Goal: Task Accomplishment & Management: Complete application form

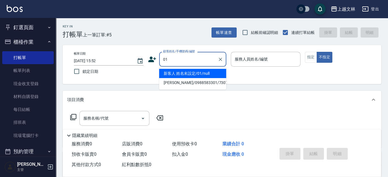
type input "新客人 姓名未設定/01/null"
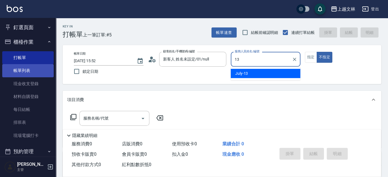
type input "July-13"
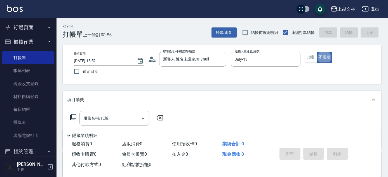
type button "false"
click at [98, 115] on input "服務名稱/代號" at bounding box center [110, 118] width 56 height 10
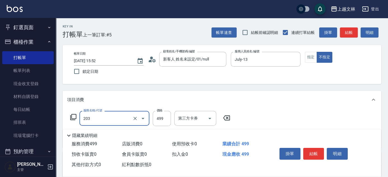
type input "B級洗+剪(203)"
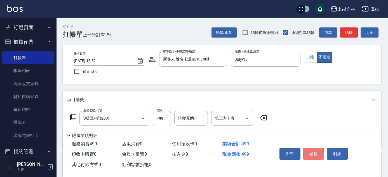
click at [315, 156] on button "結帳" at bounding box center [313, 154] width 21 height 12
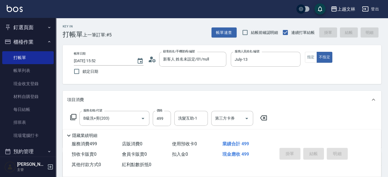
click at [38, 46] on button "櫃檯作業" at bounding box center [27, 42] width 51 height 15
type input "[DATE] 16:40"
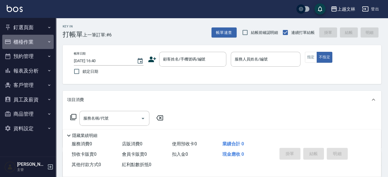
click at [25, 41] on button "櫃檯作業" at bounding box center [27, 42] width 51 height 15
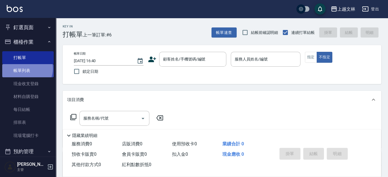
click at [25, 69] on link "帳單列表" at bounding box center [27, 70] width 51 height 13
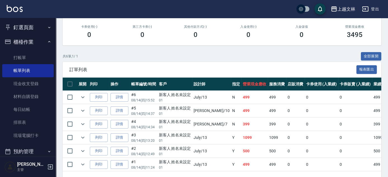
scroll to position [96, 0]
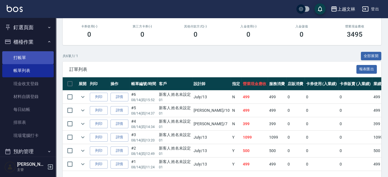
click at [18, 58] on link "打帳單" at bounding box center [27, 57] width 51 height 13
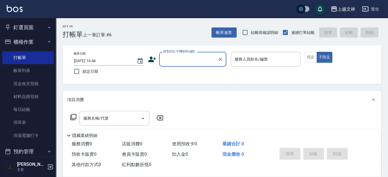
click at [195, 65] on div "顧客姓名/手機號碼/編號" at bounding box center [192, 59] width 67 height 15
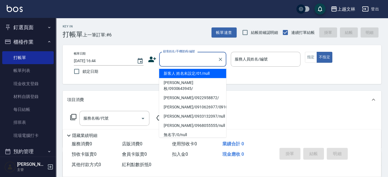
drag, startPoint x: 199, startPoint y: 74, endPoint x: 270, endPoint y: 74, distance: 70.5
click at [199, 74] on li "新客人 姓名未設定/01/null" at bounding box center [192, 73] width 67 height 9
type input "新客人 姓名未設定/01/null"
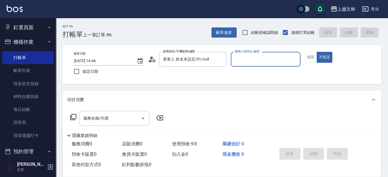
click at [270, 62] on input "服務人員姓名/編號" at bounding box center [265, 59] width 65 height 10
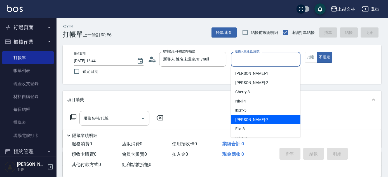
click at [258, 117] on div "Tiffany -7" at bounding box center [266, 119] width 70 height 9
type input "Tiffany-7"
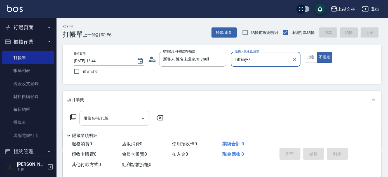
click at [127, 114] on input "服務名稱/代號" at bounding box center [110, 118] width 56 height 10
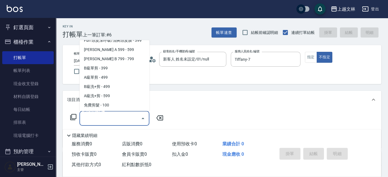
scroll to position [124, 0]
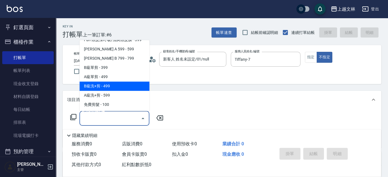
click at [141, 84] on span "B級洗+剪 - 499" at bounding box center [114, 86] width 70 height 9
type input "B級洗+剪(203)"
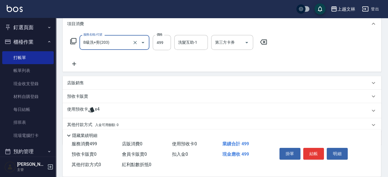
scroll to position [76, 0]
click at [77, 66] on icon at bounding box center [74, 63] width 14 height 7
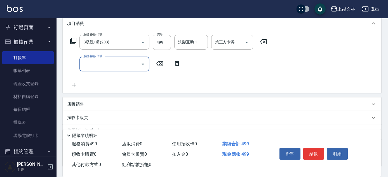
click at [88, 68] on input "服務名稱/代號" at bounding box center [110, 64] width 56 height 10
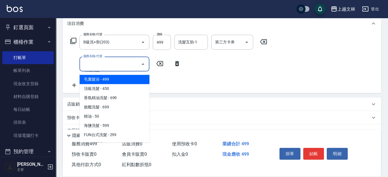
scroll to position [25, 0]
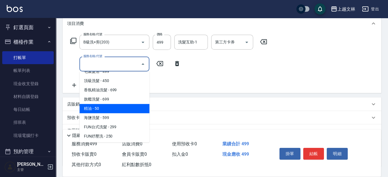
click at [108, 108] on span "精油 - 50" at bounding box center [114, 108] width 70 height 9
type input "精油(107)"
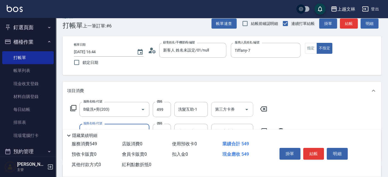
scroll to position [0, 0]
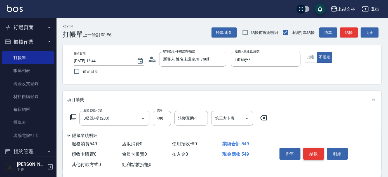
click at [307, 148] on button "結帳" at bounding box center [313, 154] width 21 height 12
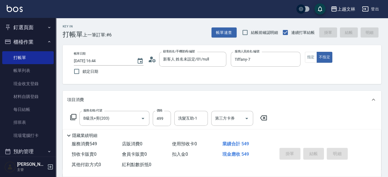
type input "[DATE] 17:08"
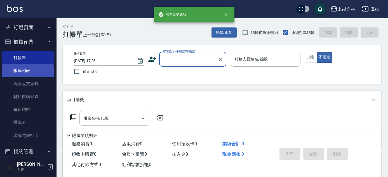
click at [34, 76] on link "帳單列表" at bounding box center [27, 70] width 51 height 13
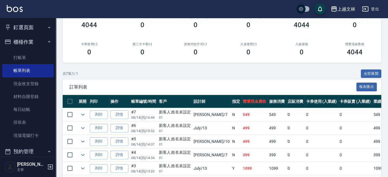
scroll to position [76, 0]
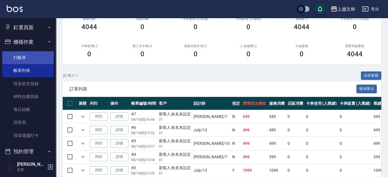
click at [41, 60] on link "打帳單" at bounding box center [27, 57] width 51 height 13
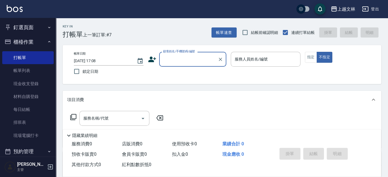
click at [190, 65] on div "顧客姓名/手機號碼/編號" at bounding box center [192, 59] width 67 height 15
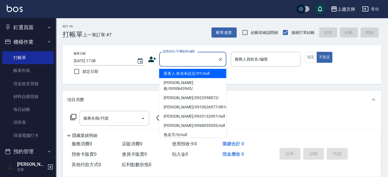
click at [193, 73] on li "新客人 姓名未設定/01/null" at bounding box center [192, 73] width 67 height 9
type input "新客人 姓名未設定/01/null"
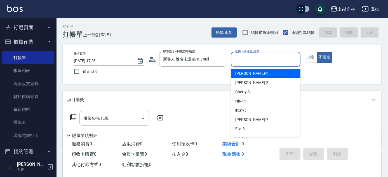
click at [253, 62] on input "服務人員姓名/編號" at bounding box center [265, 59] width 65 height 10
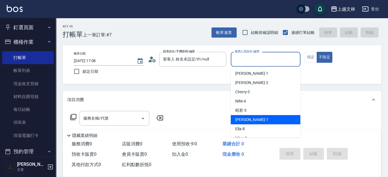
click at [247, 117] on span "Tiffany -7" at bounding box center [251, 120] width 33 height 6
type input "Tiffany-7"
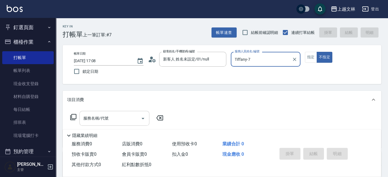
click at [130, 114] on input "服務名稱/代號" at bounding box center [110, 118] width 56 height 10
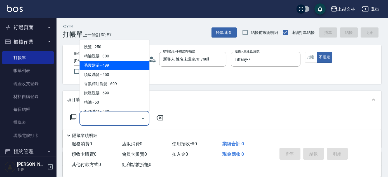
click at [130, 61] on span "毛囊髮浴 - 499" at bounding box center [114, 65] width 70 height 9
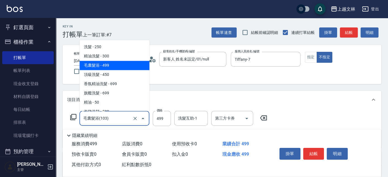
click at [121, 119] on input "毛囊髮浴(103)" at bounding box center [106, 118] width 49 height 10
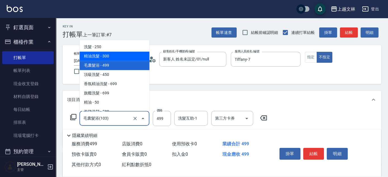
click at [120, 56] on span "精油洗髮 - 300" at bounding box center [114, 56] width 70 height 9
type input "精油洗髮(102)"
type input "300"
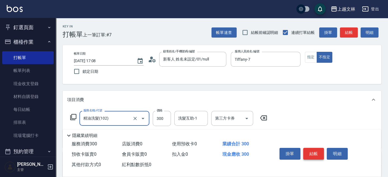
click at [321, 150] on button "結帳" at bounding box center [313, 154] width 21 height 12
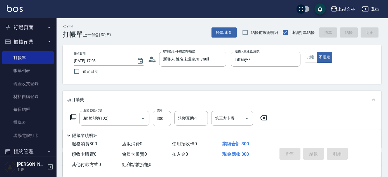
type input "[DATE] 17:09"
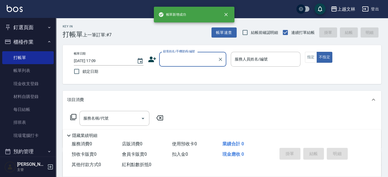
click at [190, 62] on input "顧客姓名/手機號碼/編號" at bounding box center [189, 59] width 54 height 10
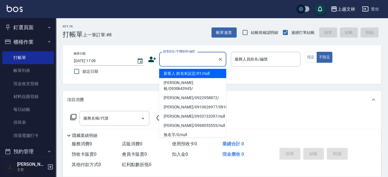
click at [193, 73] on li "新客人 姓名未設定/01/null" at bounding box center [192, 73] width 67 height 9
type input "新客人 姓名未設定/01/null"
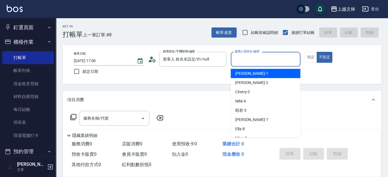
click at [245, 64] on input "服務人員姓名/編號" at bounding box center [265, 59] width 65 height 10
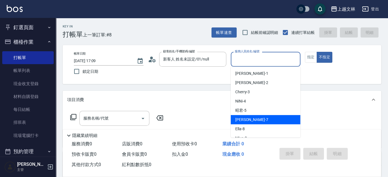
click at [241, 120] on span "Tiffany -7" at bounding box center [251, 120] width 33 height 6
type input "Tiffany-7"
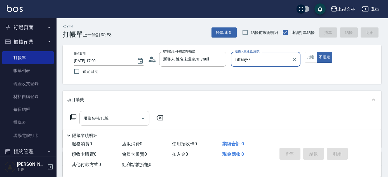
click at [121, 119] on input "服務名稱/代號" at bounding box center [110, 118] width 56 height 10
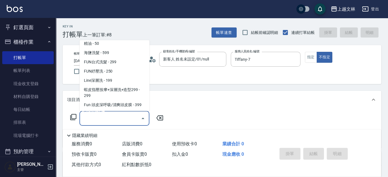
scroll to position [124, 0]
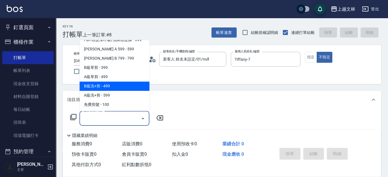
click at [115, 82] on span "B級洗+剪 - 499" at bounding box center [114, 86] width 70 height 9
type input "B級洗+剪(203)"
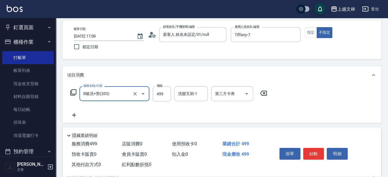
scroll to position [51, 0]
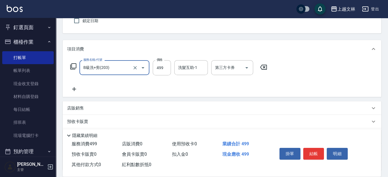
click at [73, 88] on icon at bounding box center [74, 89] width 14 height 7
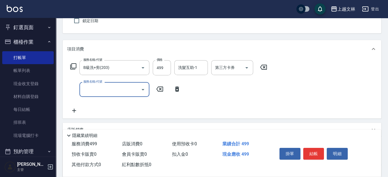
click at [88, 91] on input "服務名稱/代號" at bounding box center [110, 89] width 56 height 10
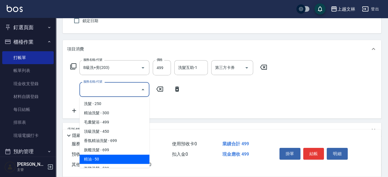
click at [101, 155] on span "精油 - 50" at bounding box center [114, 158] width 70 height 9
type input "精油(107)"
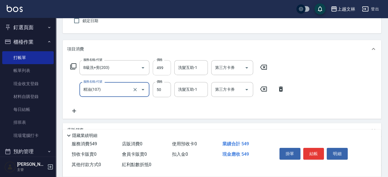
click at [160, 71] on input "499" at bounding box center [162, 67] width 18 height 15
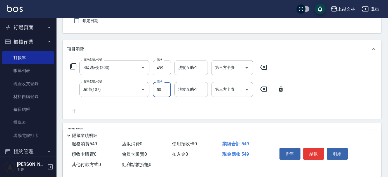
click at [200, 69] on input "洗髮互助-1" at bounding box center [191, 68] width 29 height 10
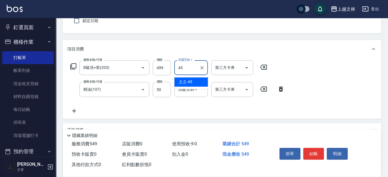
click at [187, 77] on div "之之 -45" at bounding box center [191, 81] width 34 height 9
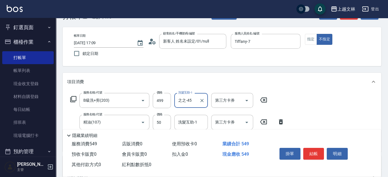
scroll to position [0, 0]
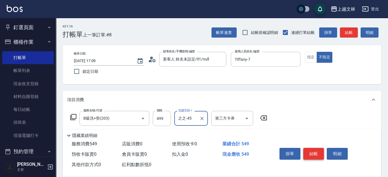
type input "之之-45"
click at [311, 149] on button "結帳" at bounding box center [313, 154] width 21 height 12
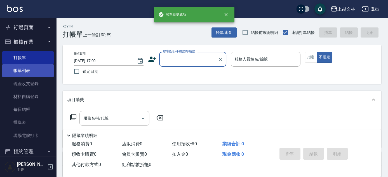
click at [24, 71] on link "帳單列表" at bounding box center [27, 70] width 51 height 13
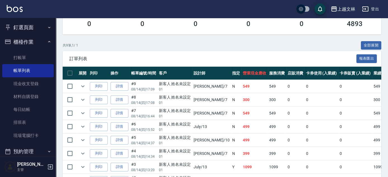
scroll to position [103, 0]
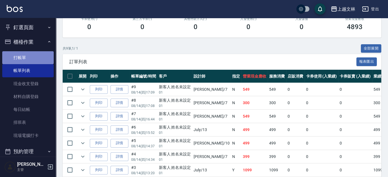
click at [32, 59] on link "打帳單" at bounding box center [27, 57] width 51 height 13
